Goal: Navigation & Orientation: Find specific page/section

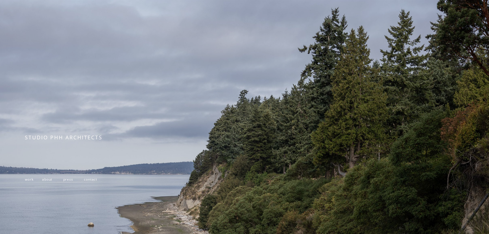
click at [28, 181] on span "work" at bounding box center [29, 179] width 8 height 5
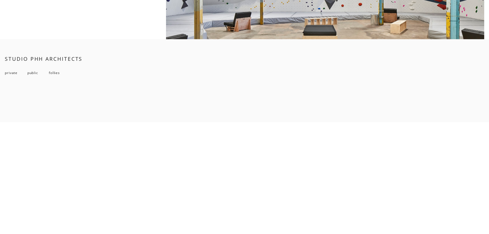
scroll to position [4602, 0]
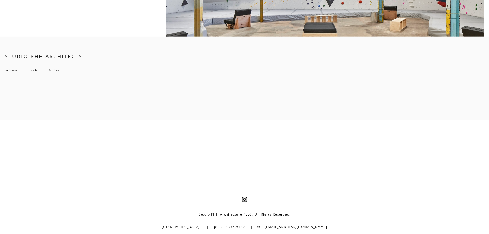
click at [13, 70] on span "private" at bounding box center [11, 70] width 13 height 5
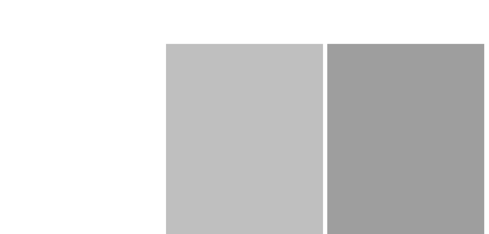
scroll to position [693, 0]
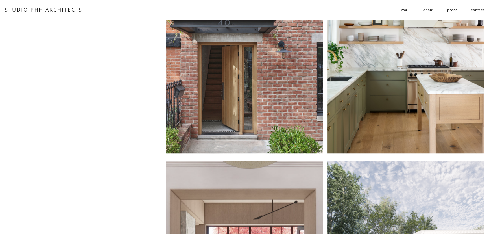
click at [426, 9] on link "about" at bounding box center [429, 9] width 10 height 9
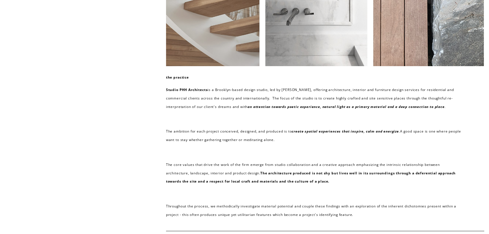
scroll to position [51, 0]
